Goal: Task Accomplishment & Management: Complete application form

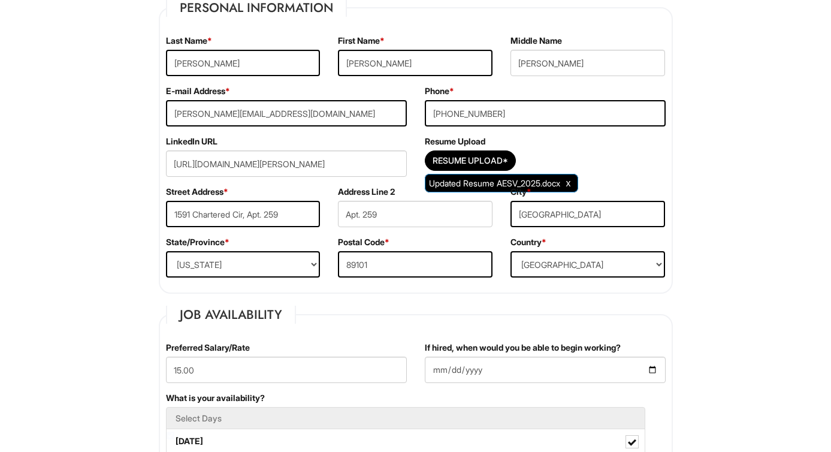
scroll to position [268, 0]
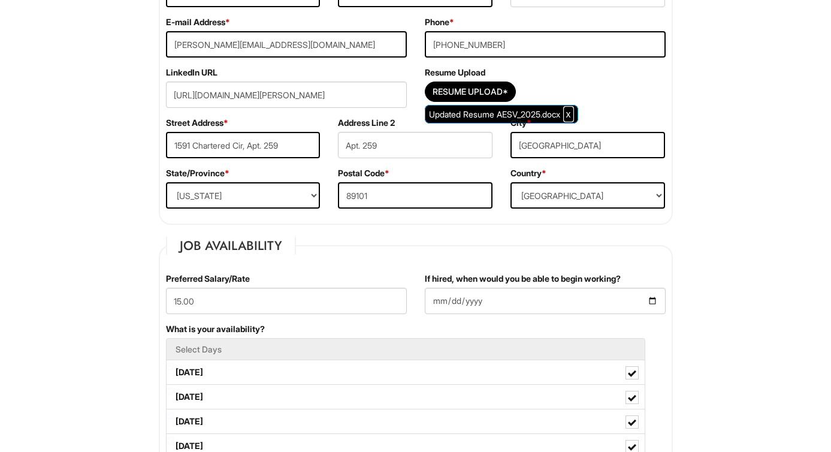
click at [571, 114] on span "Clear Uploaded File" at bounding box center [568, 114] width 5 height 10
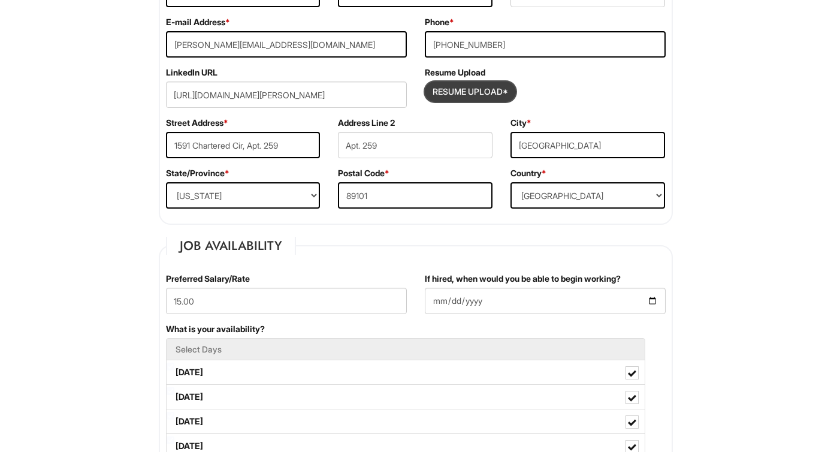
click at [497, 96] on input "Resume Upload*" at bounding box center [470, 91] width 90 height 19
type input "C:\fakepath\Resume_AESV 2025.pdf"
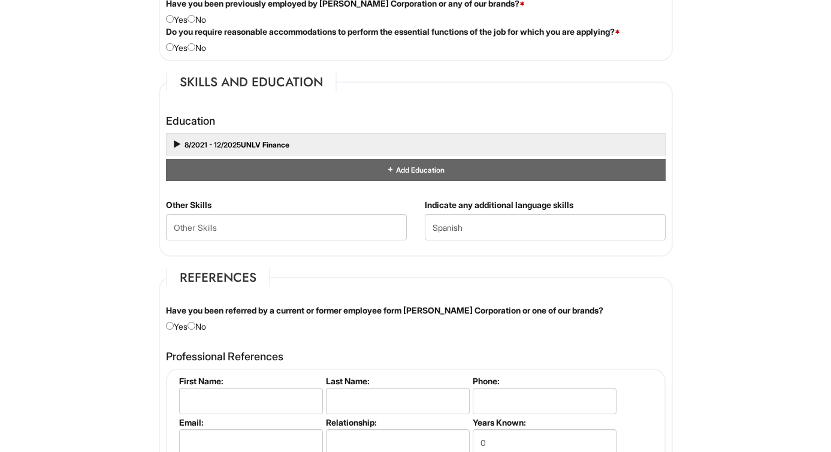
scroll to position [959, 0]
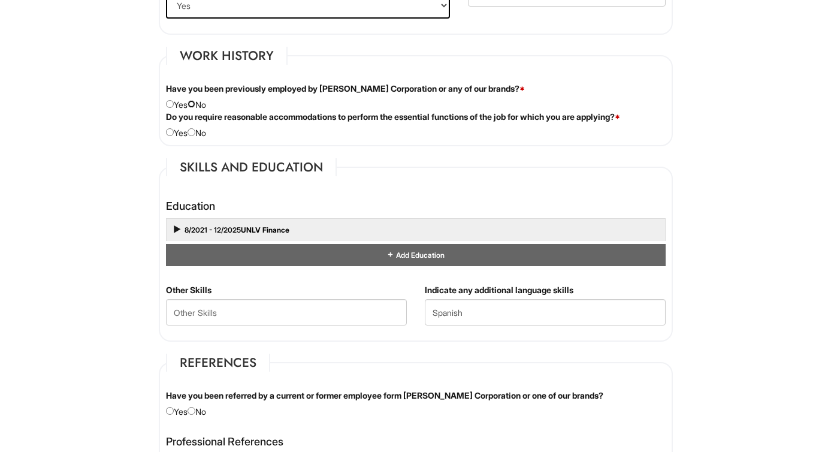
click at [195, 105] on input "radio" at bounding box center [192, 104] width 8 height 8
radio input "true"
click at [201, 136] on div "Do you require reasonable accommodations to perform the essential functions of …" at bounding box center [416, 125] width 518 height 28
click at [194, 129] on input "radio" at bounding box center [192, 132] width 8 height 8
radio input "true"
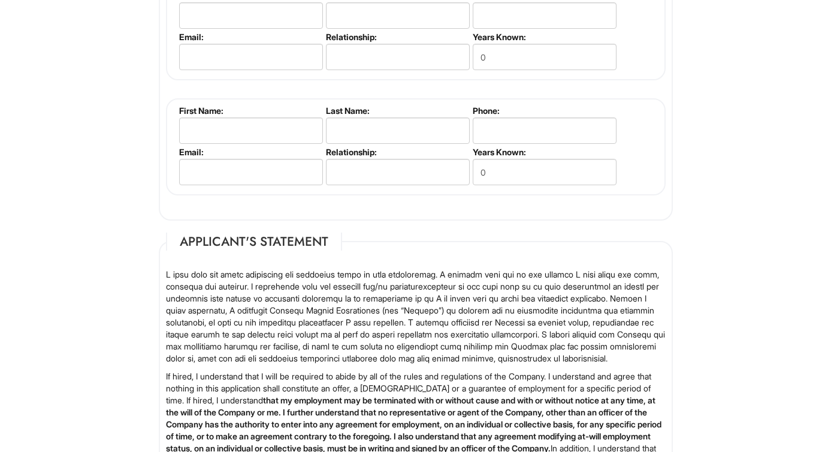
scroll to position [1211, 0]
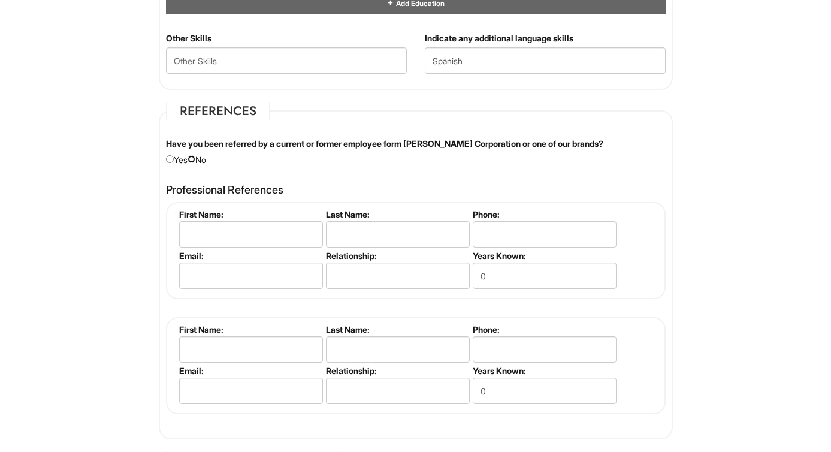
click at [195, 156] on input "radio" at bounding box center [192, 159] width 8 height 8
radio input "true"
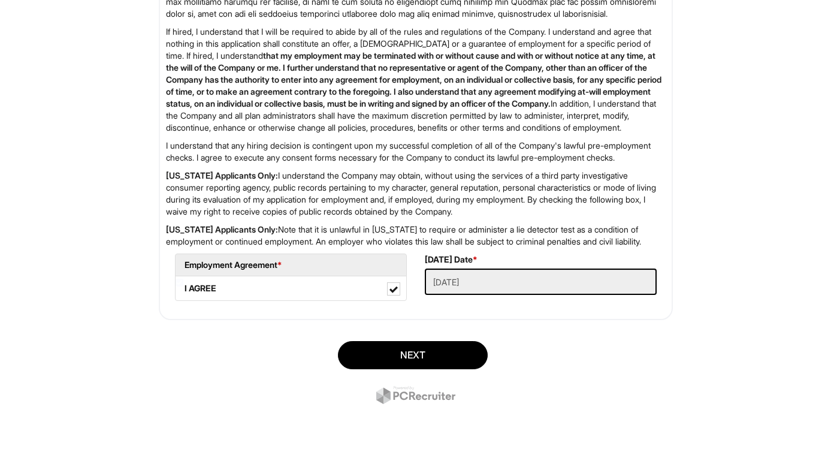
scroll to position [1822, 0]
click at [409, 352] on button "Next" at bounding box center [413, 355] width 150 height 28
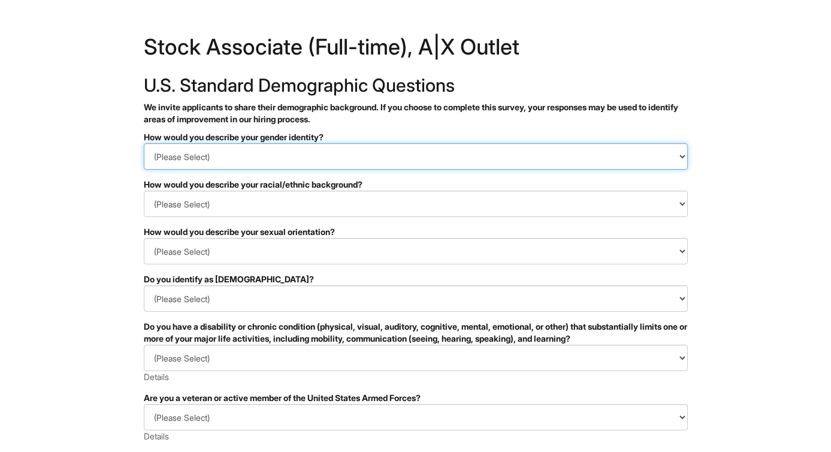
click at [272, 162] on select "(Please Select) Man Woman Non-binary I prefer to self-describe I don't wish to …" at bounding box center [416, 156] width 544 height 26
select select "Man"
click at [144, 143] on select "(Please Select) Man Woman Non-binary I prefer to self-describe I don't wish to …" at bounding box center [416, 156] width 544 height 26
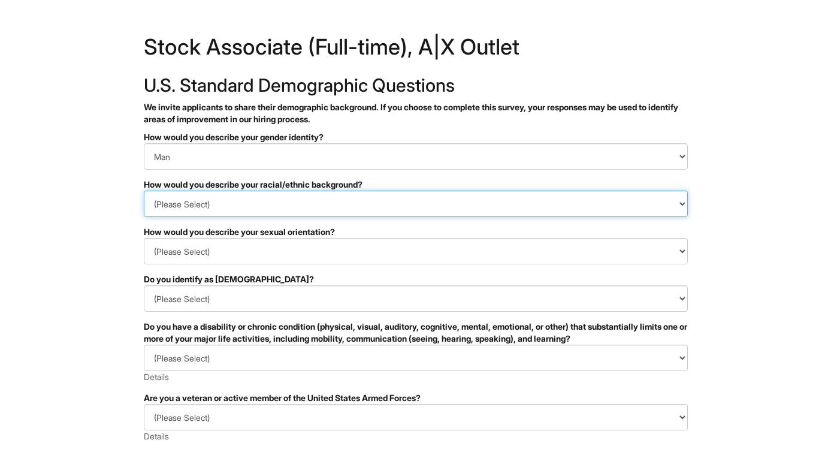
click at [240, 211] on select "(Please Select) Black or of African descent East Asian Hispanic, Latinx or of S…" at bounding box center [416, 204] width 544 height 26
select select "Hispanic, Latinx or of Spanish Origin"
click at [144, 191] on select "(Please Select) Black or of African descent East Asian Hispanic, Latinx or of S…" at bounding box center [416, 204] width 544 height 26
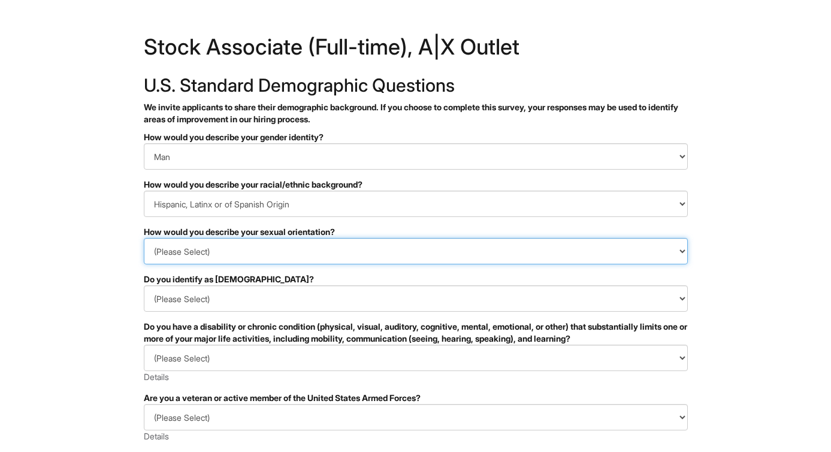
click at [221, 262] on select "(Please Select) Asexual Bisexual and/or pansexual Gay Heterosexual Lesbian Quee…" at bounding box center [416, 251] width 544 height 26
select select "Heterosexual"
click at [144, 238] on select "(Please Select) Asexual Bisexual and/or pansexual Gay Heterosexual Lesbian Quee…" at bounding box center [416, 251] width 544 height 26
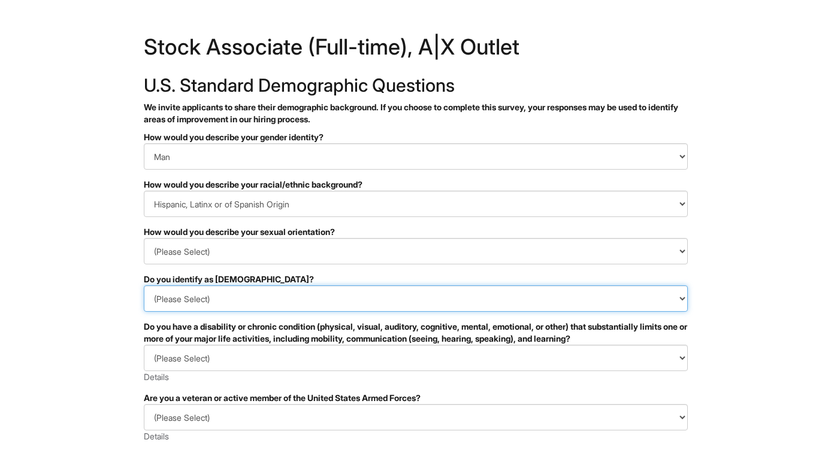
click at [213, 297] on select "(Please Select) Yes No I prefer to self-describe I don't wish to answer" at bounding box center [416, 298] width 544 height 26
select select "No"
click at [144, 285] on select "(Please Select) Yes No I prefer to self-describe I don't wish to answer" at bounding box center [416, 298] width 544 height 26
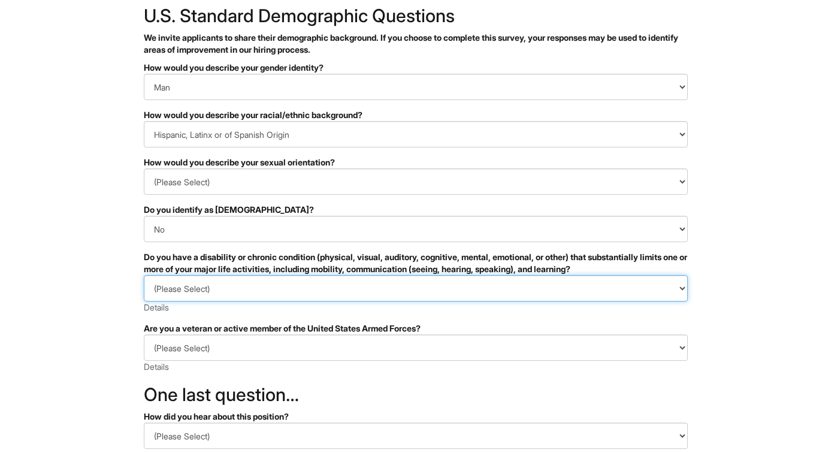
click at [282, 295] on select "(Please Select) YES, I HAVE A DISABILITY (or previously had a disability) NO, I…" at bounding box center [416, 288] width 544 height 26
select select "NO, I DON'T HAVE A DISABILITY"
click at [144, 275] on select "(Please Select) YES, I HAVE A DISABILITY (or previously had a disability) NO, I…" at bounding box center [416, 288] width 544 height 26
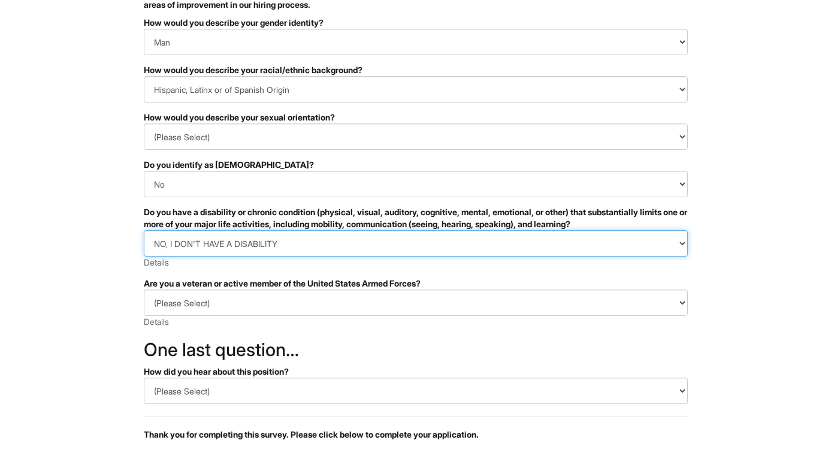
scroll to position [119, 0]
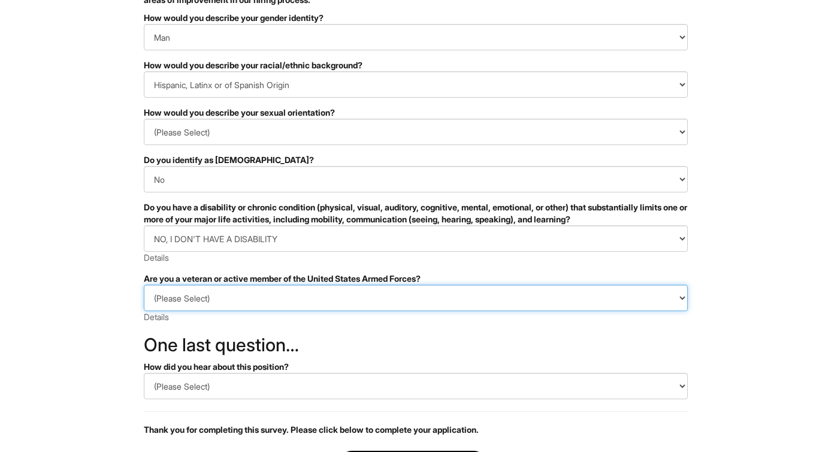
click at [259, 310] on select "(Please Select) I IDENTIFY AS ONE OR MORE OF THE CLASSIFICATIONS OF PROTECTED V…" at bounding box center [416, 298] width 544 height 26
select select "I AM NOT A PROTECTED VETERAN"
click at [144, 285] on select "(Please Select) I IDENTIFY AS ONE OR MORE OF THE CLASSIFICATIONS OF PROTECTED V…" at bounding box center [416, 298] width 544 height 26
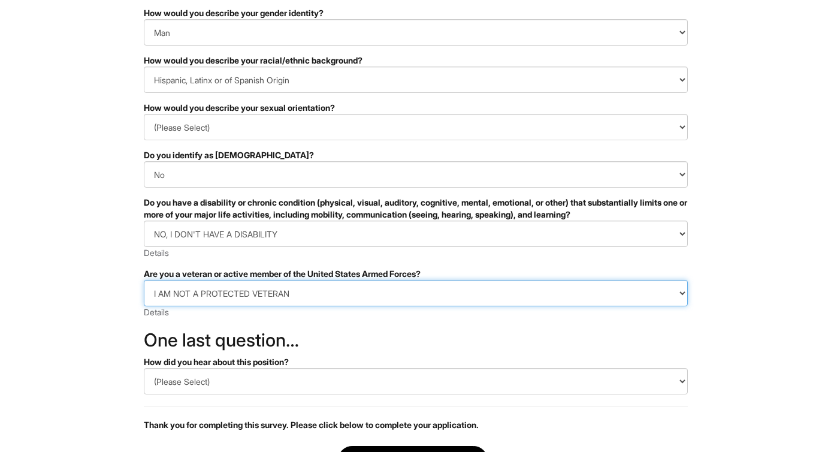
scroll to position [223, 0]
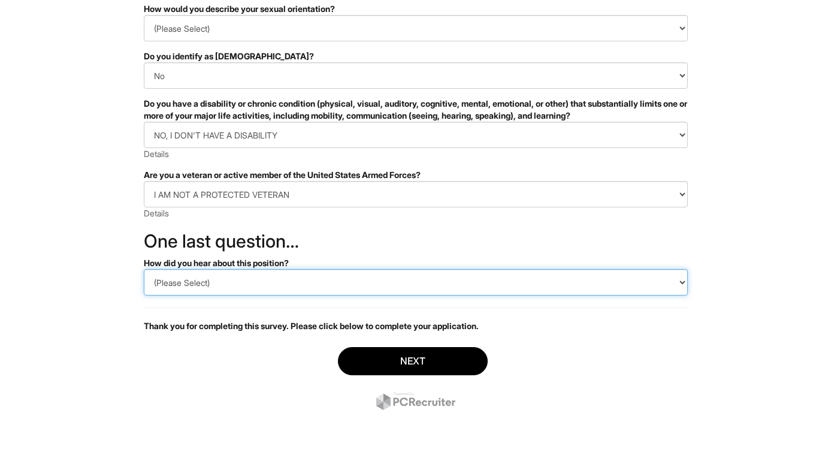
click at [259, 294] on select "(Please Select) CareerBuilder Indeed LinkedIn Monster Referral Other" at bounding box center [416, 282] width 544 height 26
select select "Indeed"
click at [144, 269] on select "(Please Select) CareerBuilder Indeed LinkedIn Monster Referral Other" at bounding box center [416, 282] width 544 height 26
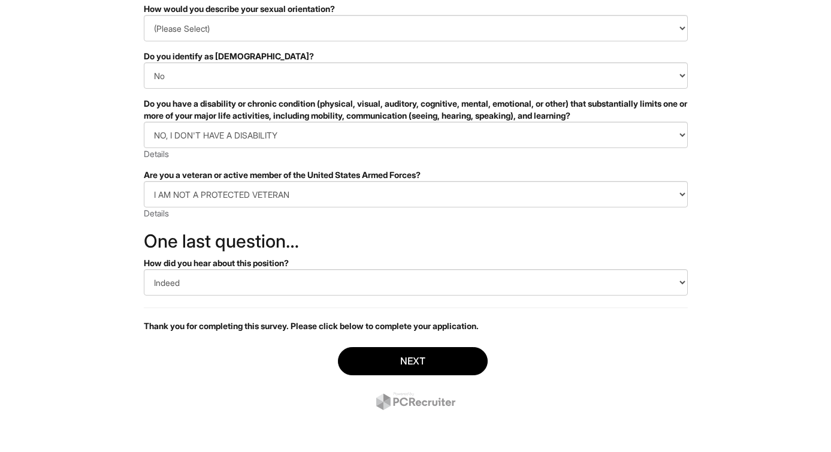
click at [337, 352] on div "Next" at bounding box center [416, 380] width 544 height 84
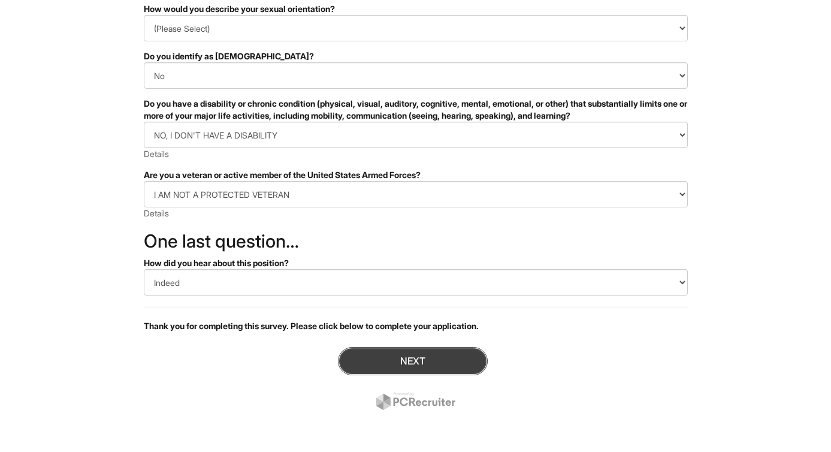
click at [352, 357] on button "Next" at bounding box center [413, 361] width 150 height 28
